Goal: Use online tool/utility: Utilize a website feature to perform a specific function

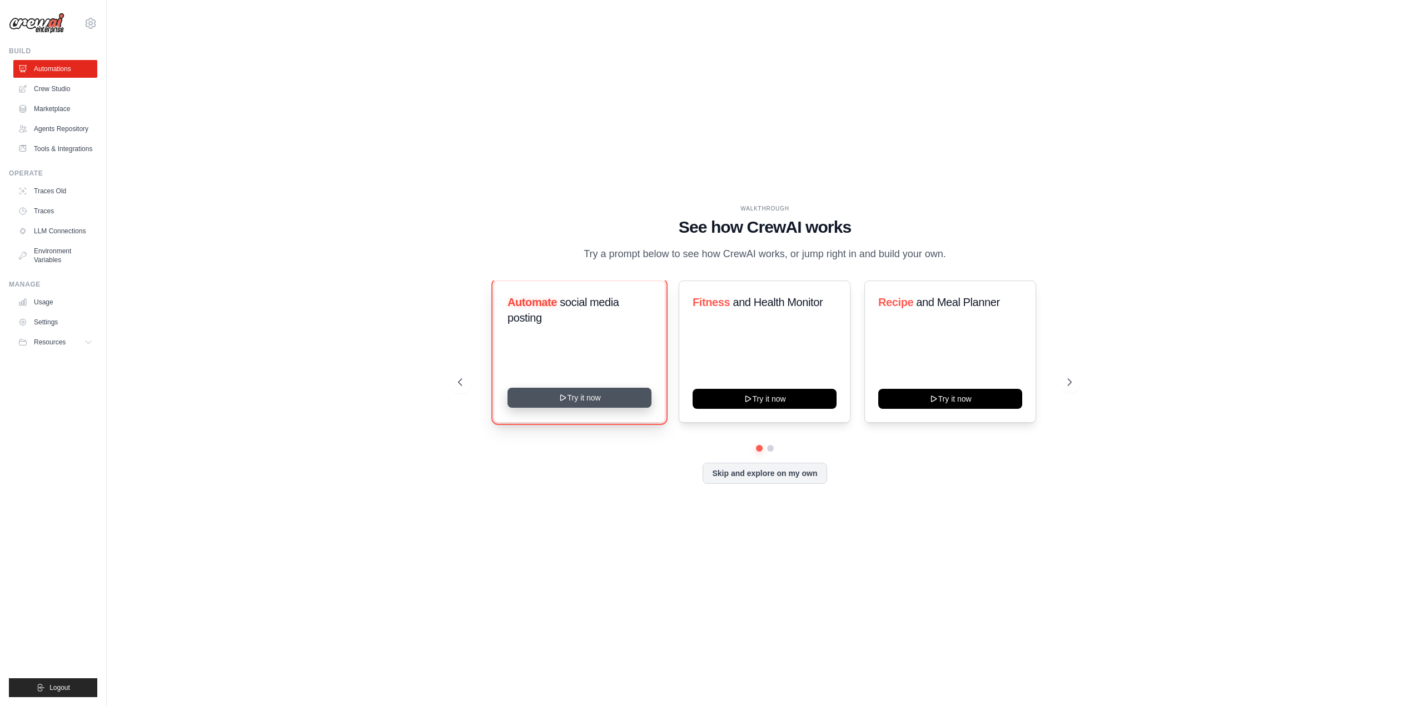
click at [579, 408] on button "Try it now" at bounding box center [579, 398] width 144 height 20
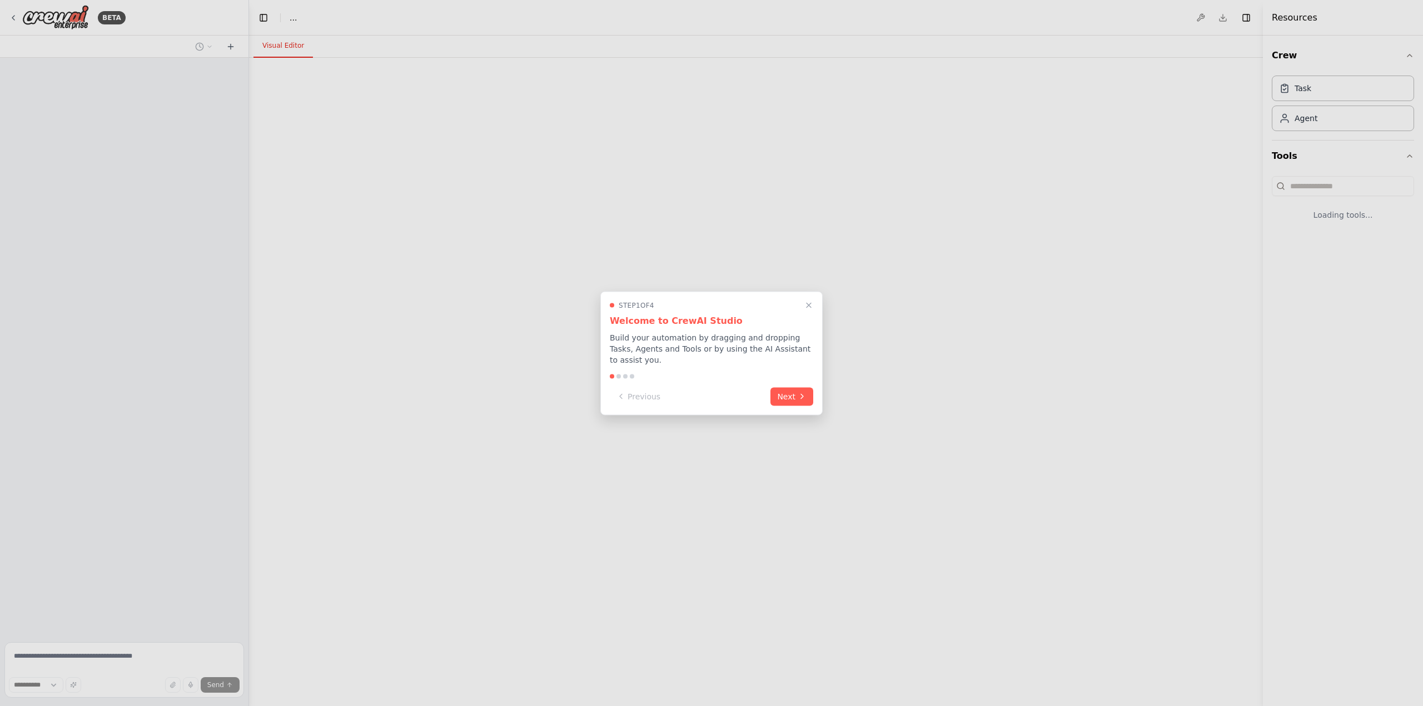
select select "****"
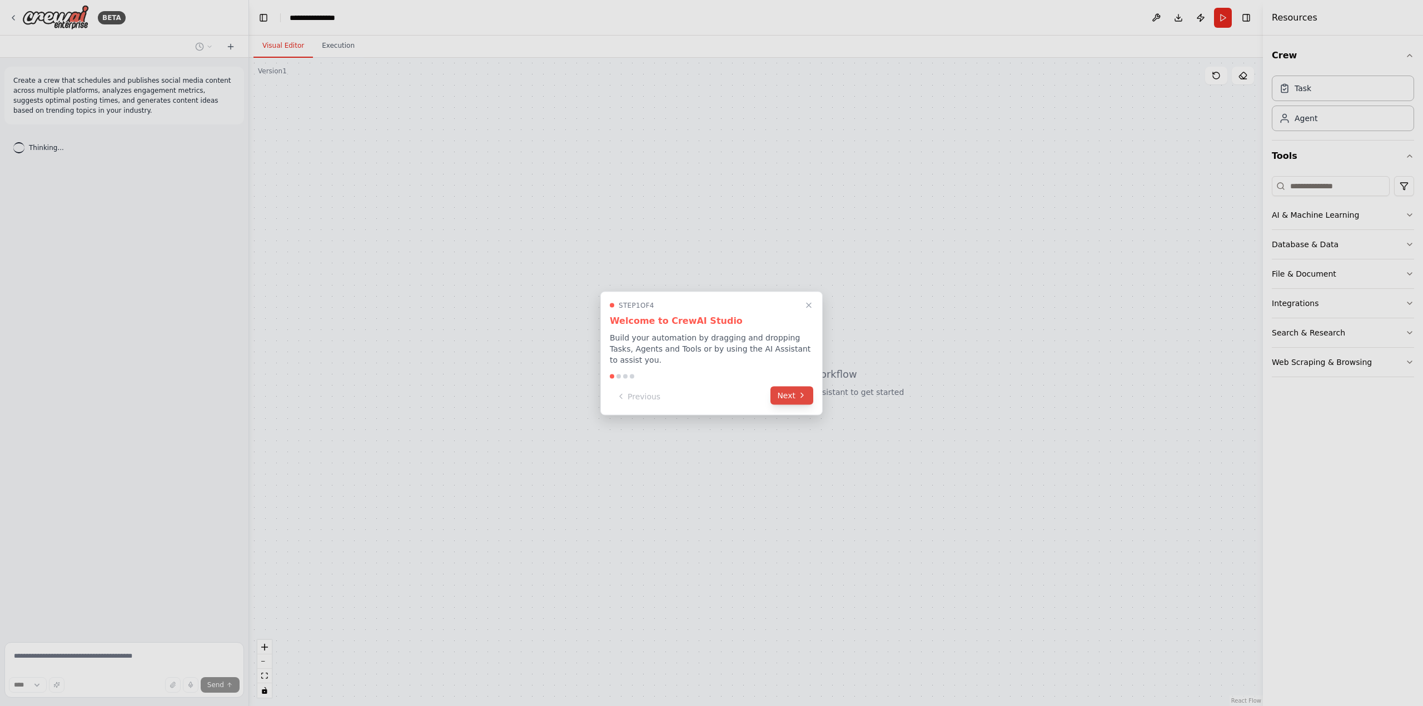
click at [796, 392] on button "Next" at bounding box center [791, 395] width 43 height 18
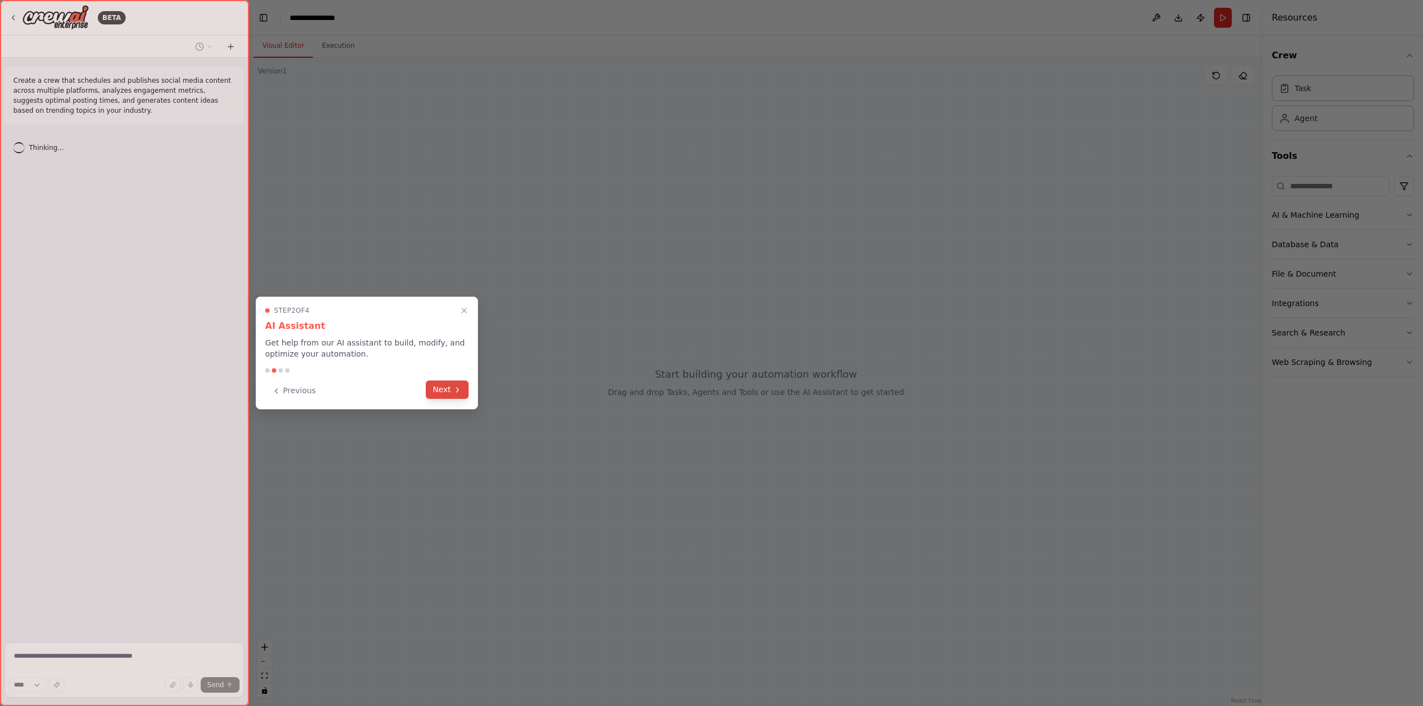
click at [446, 394] on button "Next" at bounding box center [447, 390] width 43 height 18
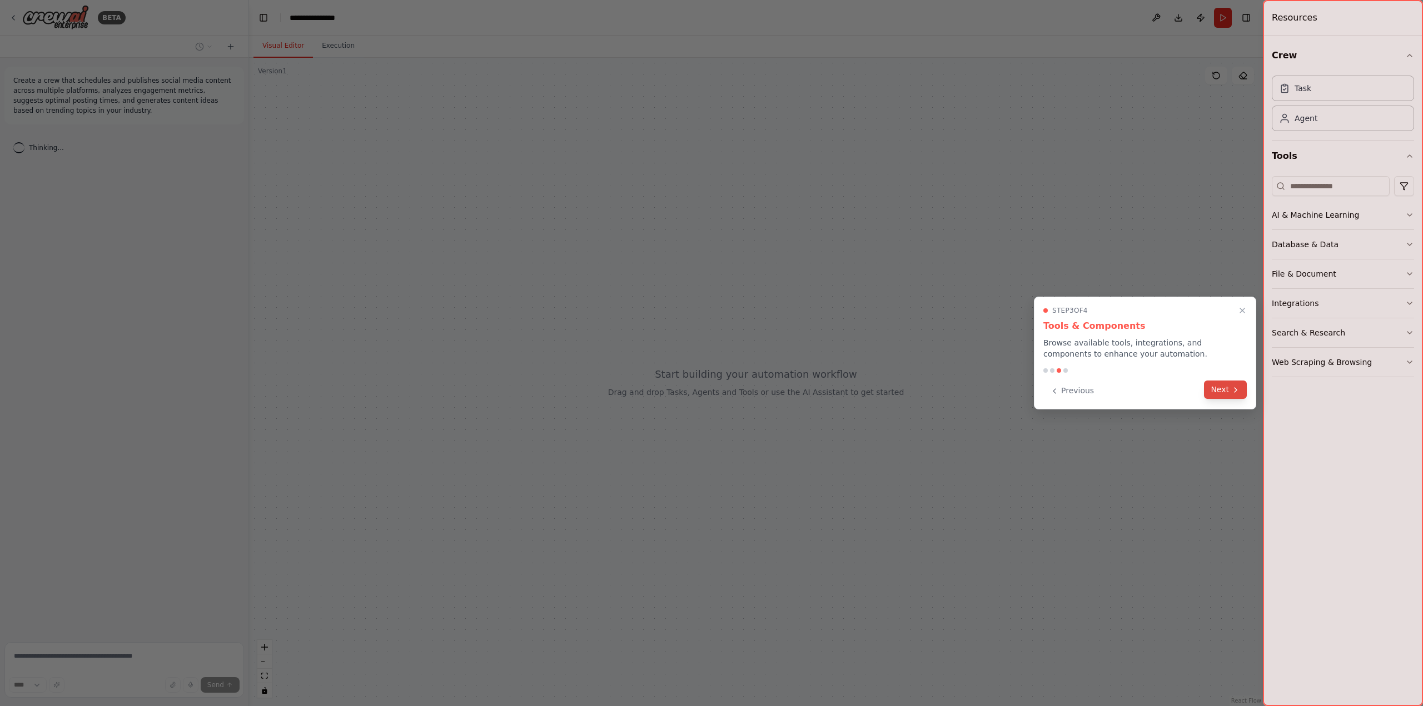
click at [1222, 395] on button "Next" at bounding box center [1225, 390] width 43 height 18
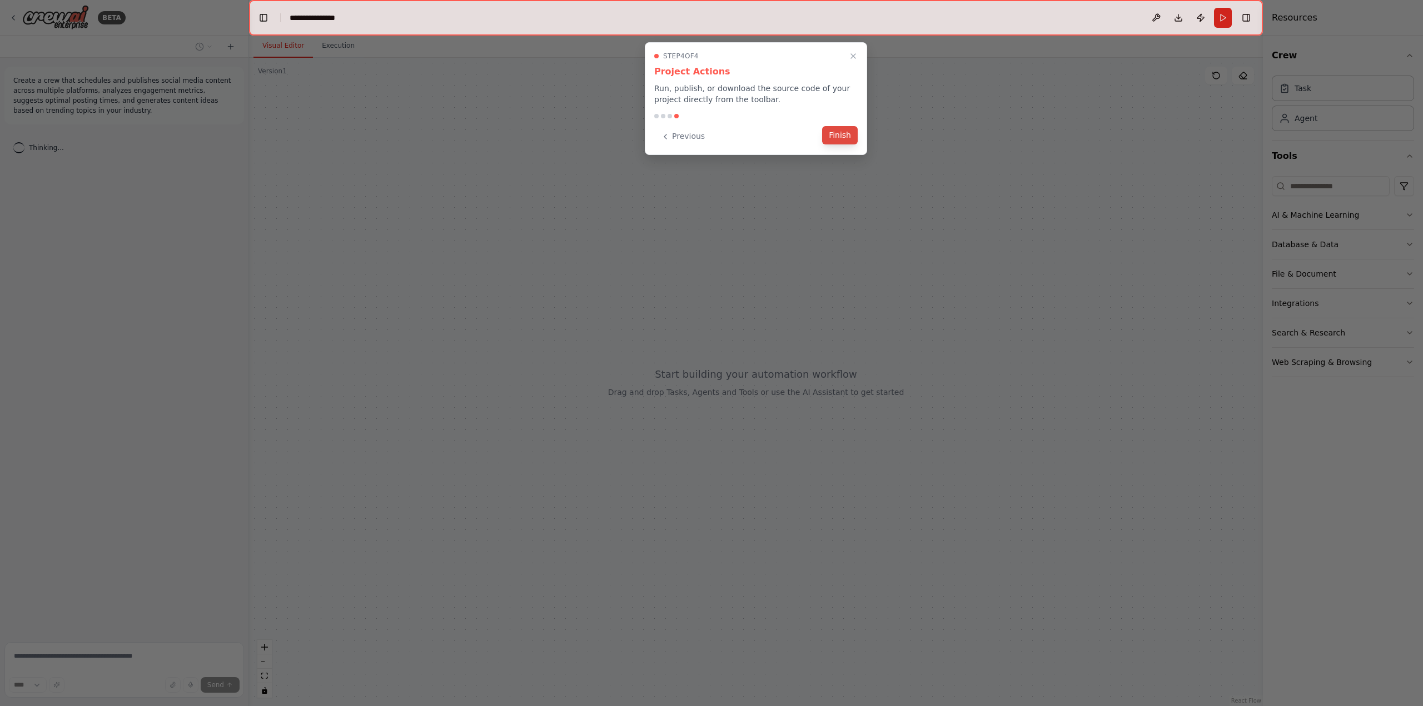
click at [839, 135] on button "Finish" at bounding box center [840, 135] width 36 height 18
